Goal: Information Seeking & Learning: Learn about a topic

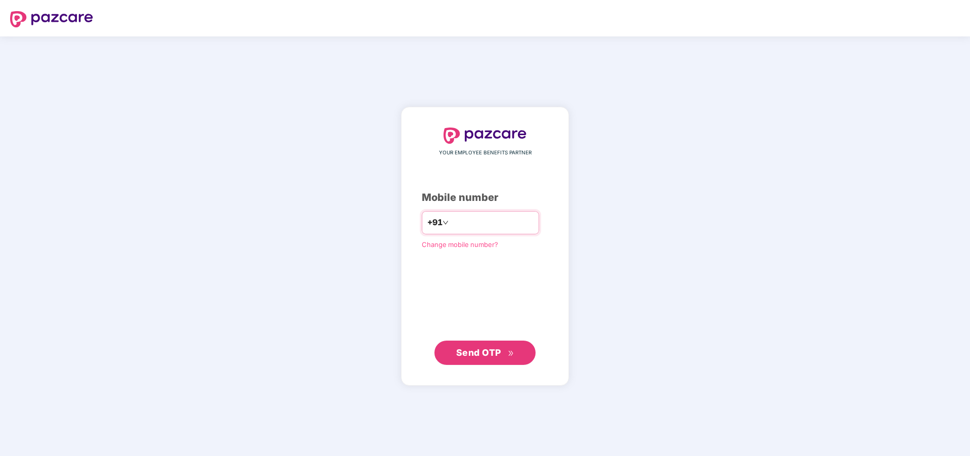
click at [498, 224] on input "number" at bounding box center [492, 222] width 83 height 16
type input "**********"
click at [502, 348] on span "Send OTP" at bounding box center [485, 352] width 58 height 14
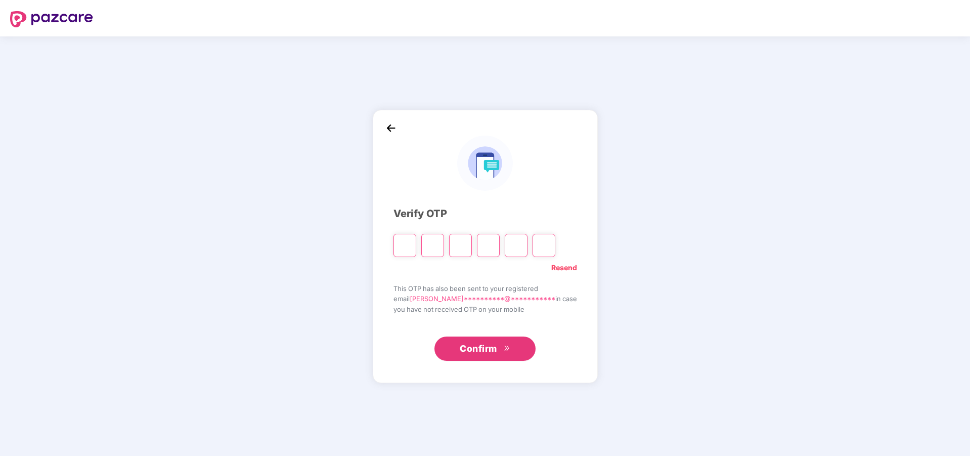
type input "*"
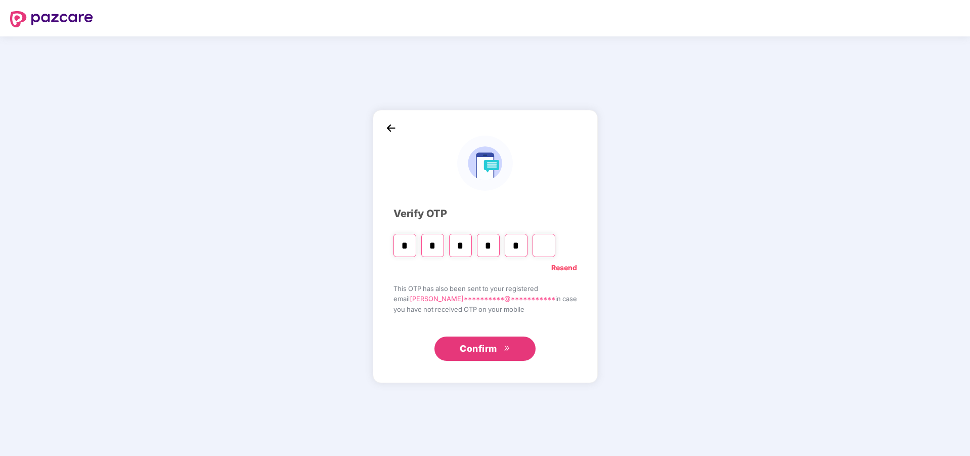
type input "*"
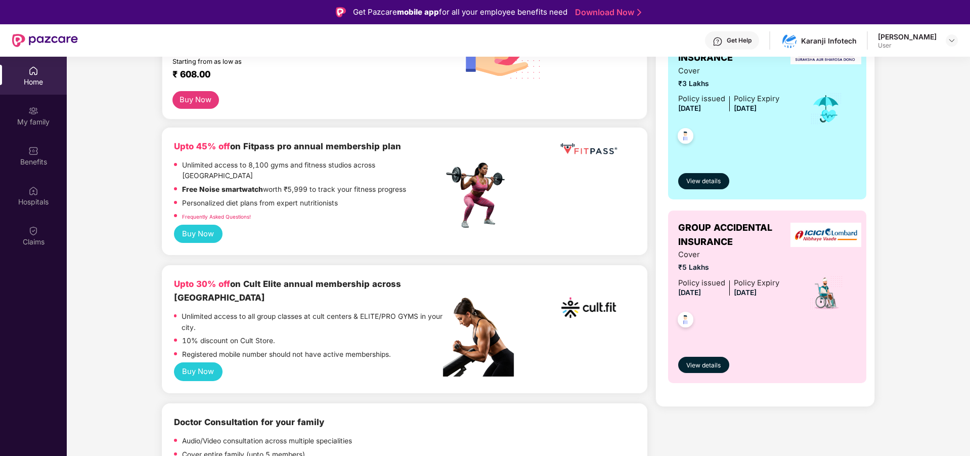
scroll to position [101, 0]
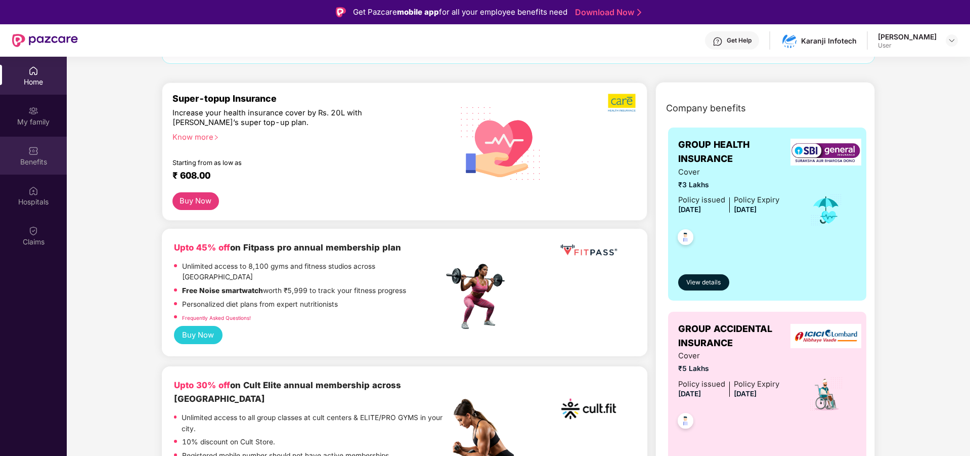
click at [35, 150] on img at bounding box center [33, 151] width 10 height 10
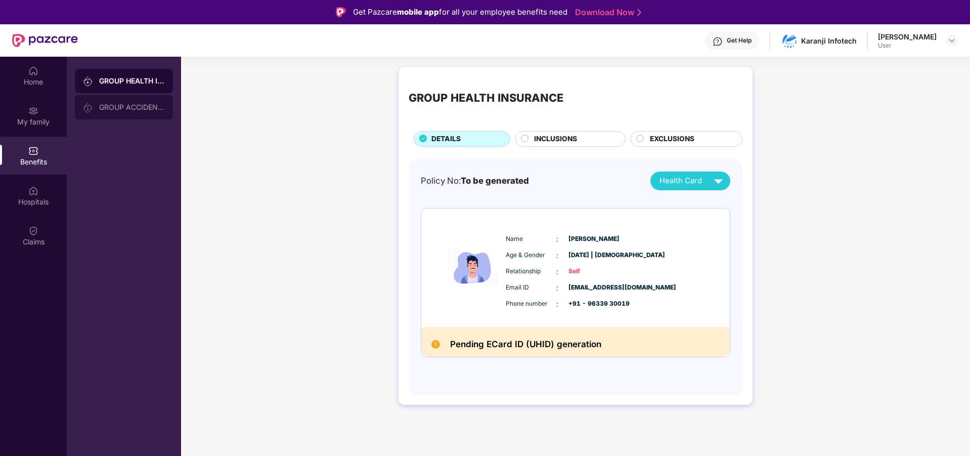
click at [131, 108] on div "GROUP ACCIDENTAL INSURANCE" at bounding box center [132, 107] width 66 height 8
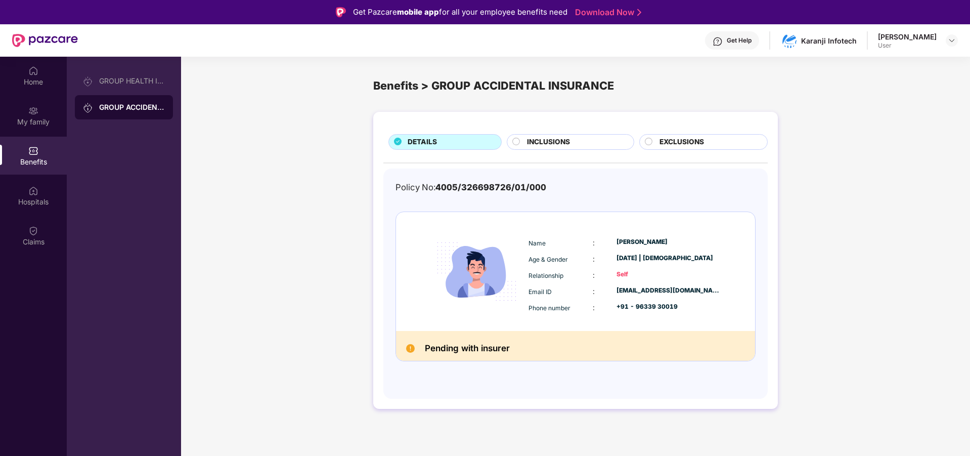
click at [541, 140] on span "INCLUSIONS" at bounding box center [548, 142] width 43 height 11
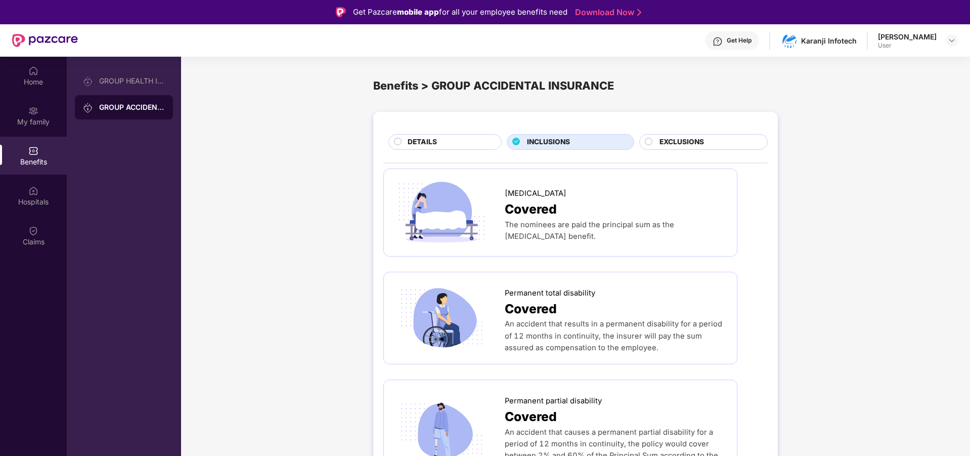
click at [664, 141] on span "EXCLUSIONS" at bounding box center [681, 142] width 44 height 11
